Goal: Task Accomplishment & Management: Complete application form

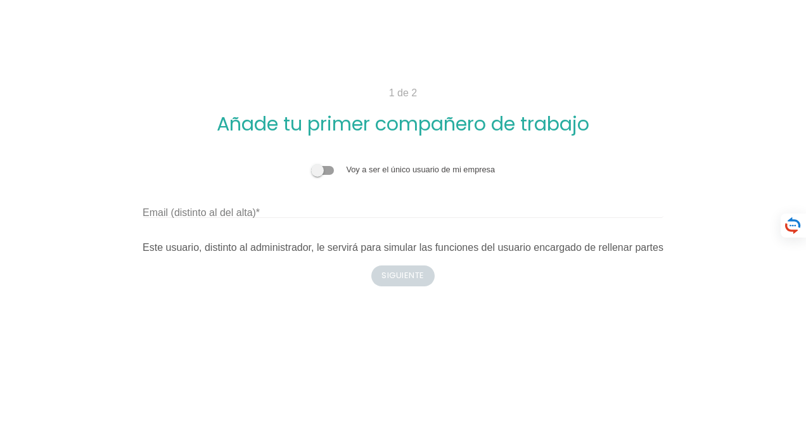
click at [401, 271] on div "1 de 2 Añade tu primer compañero de trabajo Voy a ser el único usuario de mi em…" at bounding box center [403, 186] width 564 height 201
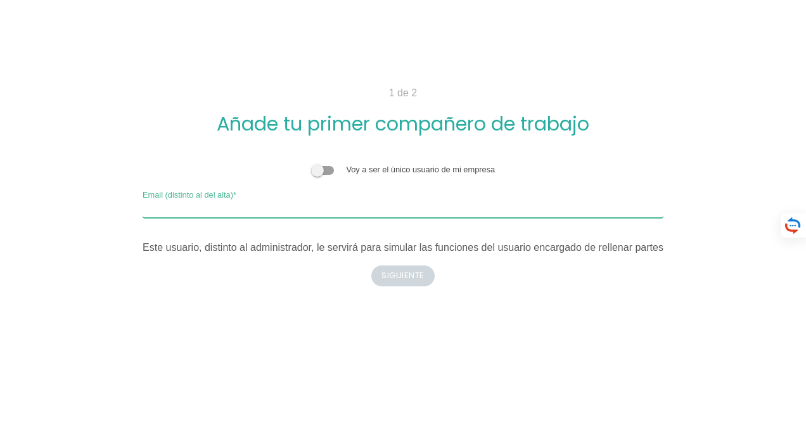
click at [306, 205] on input "Email (distinto al del alta)" at bounding box center [403, 208] width 521 height 20
type input "[PERSON_NAME][EMAIL_ADDRESS][DOMAIN_NAME]"
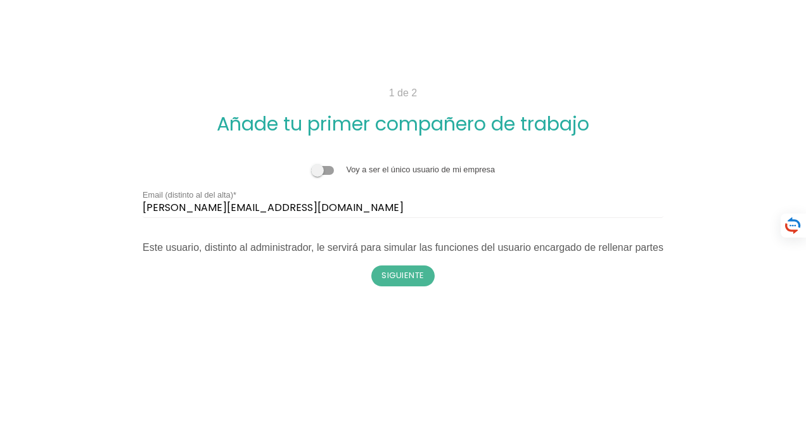
click at [276, 249] on div "Este usuario, distinto al administrador, le servirá para simular las funciones …" at bounding box center [403, 247] width 521 height 15
click at [397, 270] on button "Siguiente" at bounding box center [403, 276] width 63 height 20
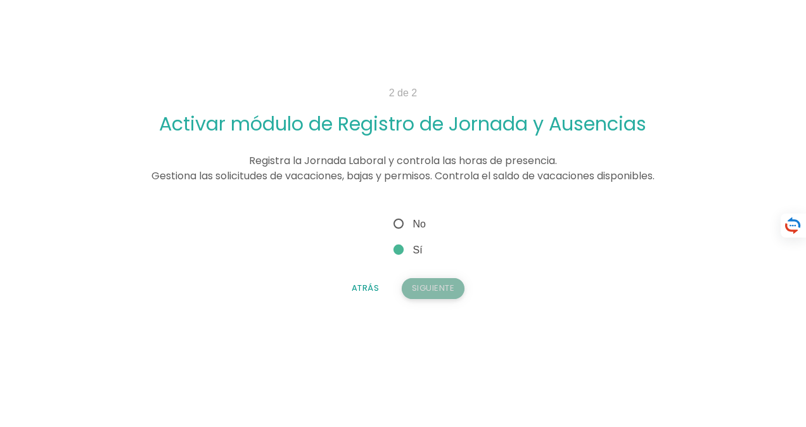
click at [431, 279] on button "Siguiente" at bounding box center [433, 288] width 63 height 20
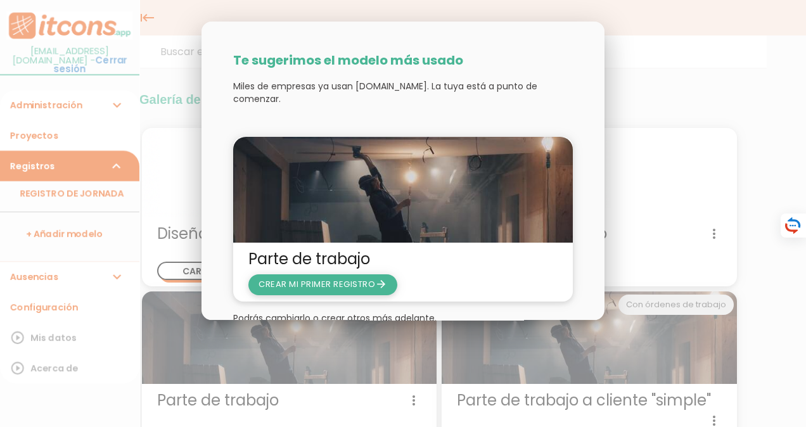
click at [389, 275] on span "CREAR MI PRIMER REGISTRO arrow_forward" at bounding box center [323, 285] width 149 height 20
